Goal: Information Seeking & Learning: Learn about a topic

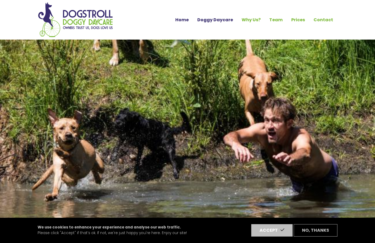
click at [227, 18] on link "Doggy Daycare" at bounding box center [215, 19] width 44 height 9
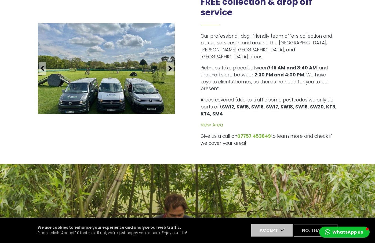
scroll to position [1208, 0]
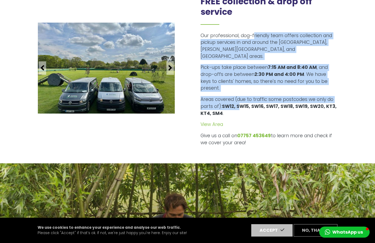
drag, startPoint x: 253, startPoint y: 36, endPoint x: 241, endPoint y: 91, distance: 56.0
click at [241, 91] on div "Our professional, dog-friendly team offers collection and pickup services in an…" at bounding box center [269, 89] width 137 height 114
click at [241, 103] on strong "SW12, SW15, SW16, SW17, SW18, SW19, SW20, KT3, KT4, SM4" at bounding box center [269, 109] width 136 height 13
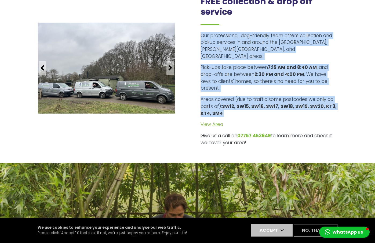
drag, startPoint x: 273, startPoint y: 32, endPoint x: 257, endPoint y: 96, distance: 66.3
click at [257, 96] on div "Our professional, dog-friendly team offers collection and pickup services in an…" at bounding box center [269, 89] width 137 height 114
click at [257, 96] on p "Areas covered (due to traffic some postcodes we only do parts of): SW12, SW15, …" at bounding box center [269, 106] width 137 height 21
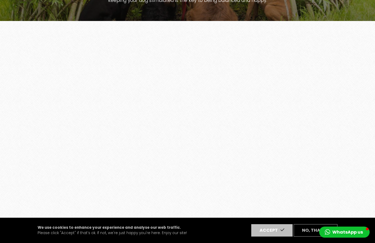
scroll to position [1499, 0]
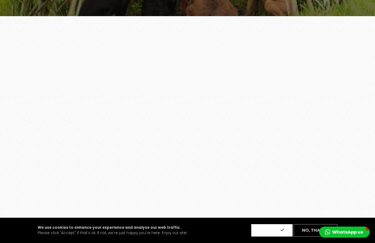
click at [270, 231] on button "Accept" at bounding box center [271, 230] width 41 height 12
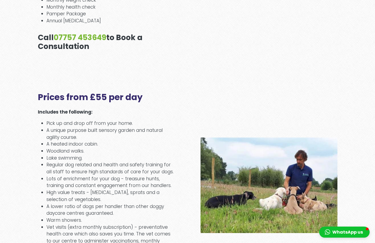
scroll to position [881, 0]
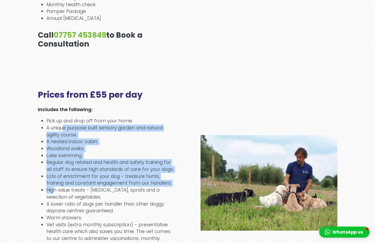
drag, startPoint x: 65, startPoint y: 126, endPoint x: 54, endPoint y: 192, distance: 67.2
click at [53, 192] on ul "Pick up and drop off from your home. A unique purpose built sensory garden and …" at bounding box center [106, 186] width 137 height 138
click at [54, 192] on li "High value treats - mackerel, sprats and a selection of vegetables." at bounding box center [110, 193] width 128 height 14
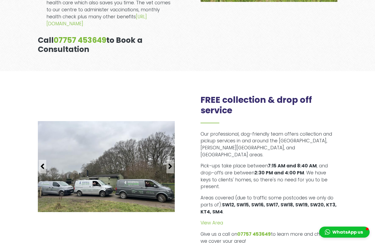
scroll to position [1112, 0]
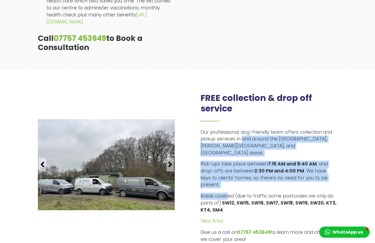
drag, startPoint x: 243, startPoint y: 137, endPoint x: 229, endPoint y: 179, distance: 44.2
click at [229, 179] on div "Our professional, dog-friendly team offers collection and pickup services in an…" at bounding box center [269, 186] width 137 height 114
click at [229, 192] on p "Areas covered (due to traffic some postcodes we only do parts of): SW12, SW15, …" at bounding box center [269, 202] width 137 height 21
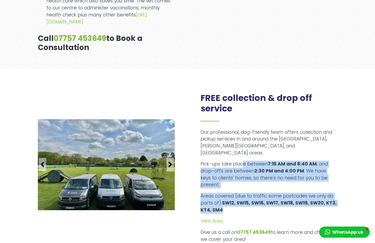
drag, startPoint x: 243, startPoint y: 155, endPoint x: 222, endPoint y: 193, distance: 43.0
click at [222, 193] on div "Our professional, dog-friendly team offers collection and pickup services in an…" at bounding box center [269, 186] width 137 height 114
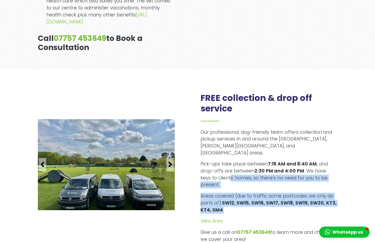
drag, startPoint x: 220, startPoint y: 171, endPoint x: 235, endPoint y: 193, distance: 27.2
click at [235, 193] on div "Our professional, dog-friendly team offers collection and pickup services in an…" at bounding box center [269, 186] width 137 height 114
click at [235, 193] on p "Areas covered (due to traffic some postcodes we only do parts of): SW12, SW15, …" at bounding box center [269, 202] width 137 height 21
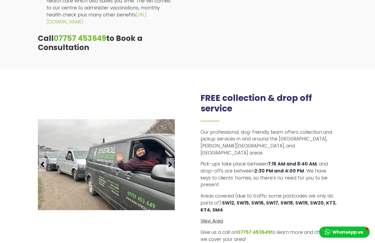
click at [216, 217] on link "View Area" at bounding box center [212, 220] width 23 height 6
